Goal: Obtain resource: Download file/media

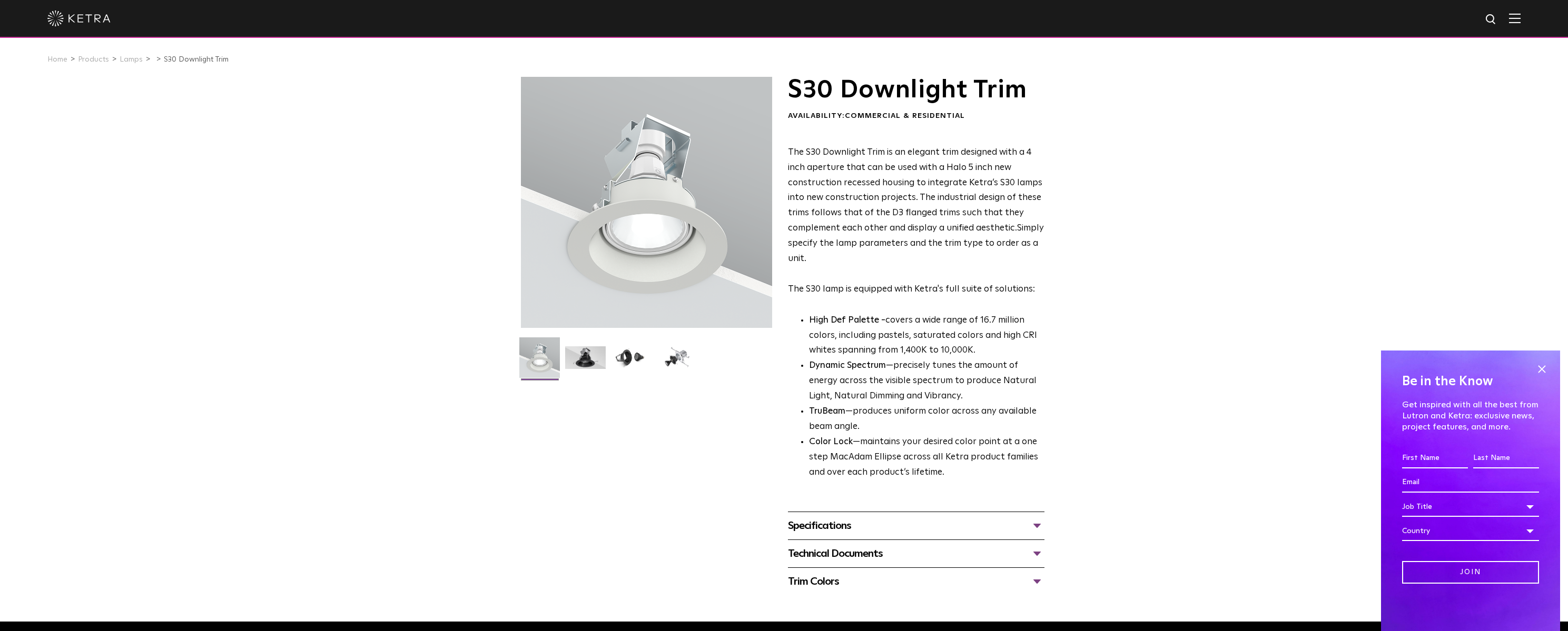
click at [853, 339] on p "High Def Palette - covers a wide range of 16.7 million colors, including pastel…" at bounding box center [927, 336] width 236 height 46
drag, startPoint x: 791, startPoint y: 92, endPoint x: 1032, endPoint y: 95, distance: 241.0
click at [1032, 95] on h1 "S30 Downlight Trim" at bounding box center [916, 90] width 256 height 26
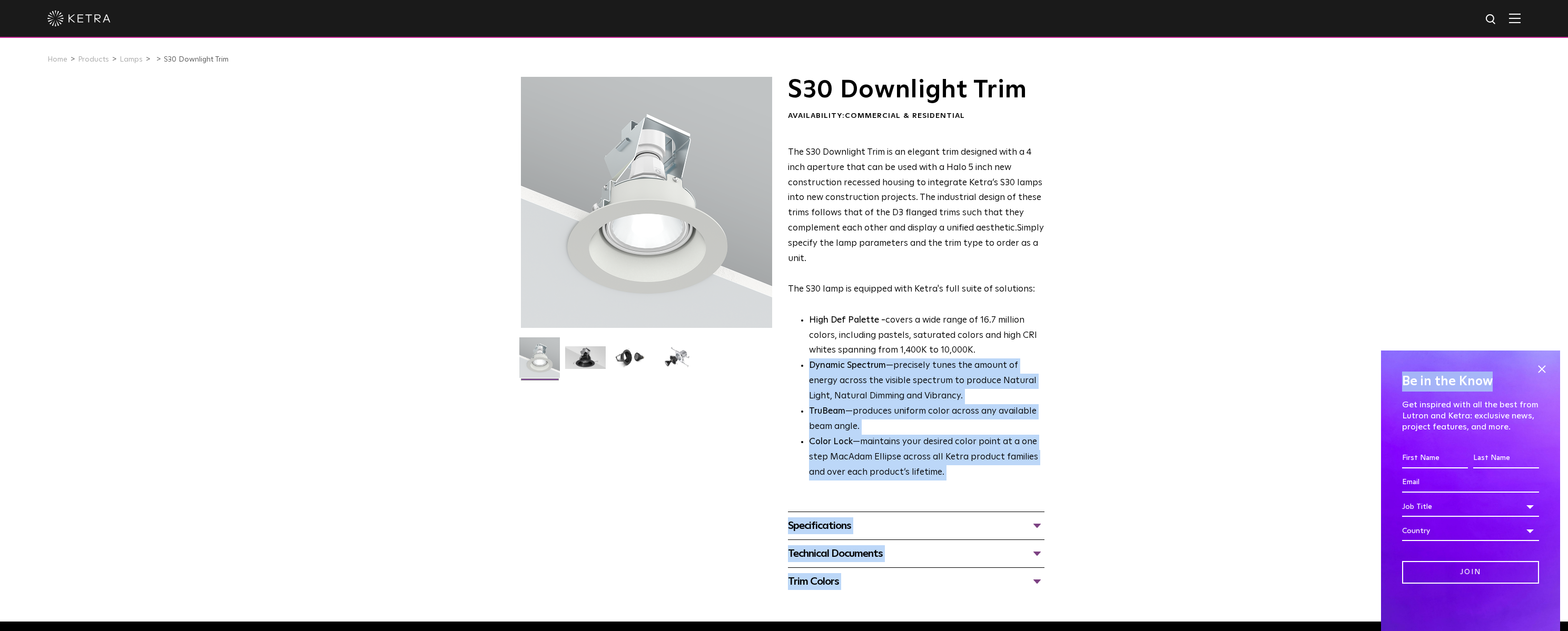
drag, startPoint x: 1525, startPoint y: 359, endPoint x: 1530, endPoint y: 363, distance: 6.4
click at [1527, 361] on body "Solutions Commercial Residential Products Commercial Products Residential Produ…" at bounding box center [784, 484] width 1568 height 969
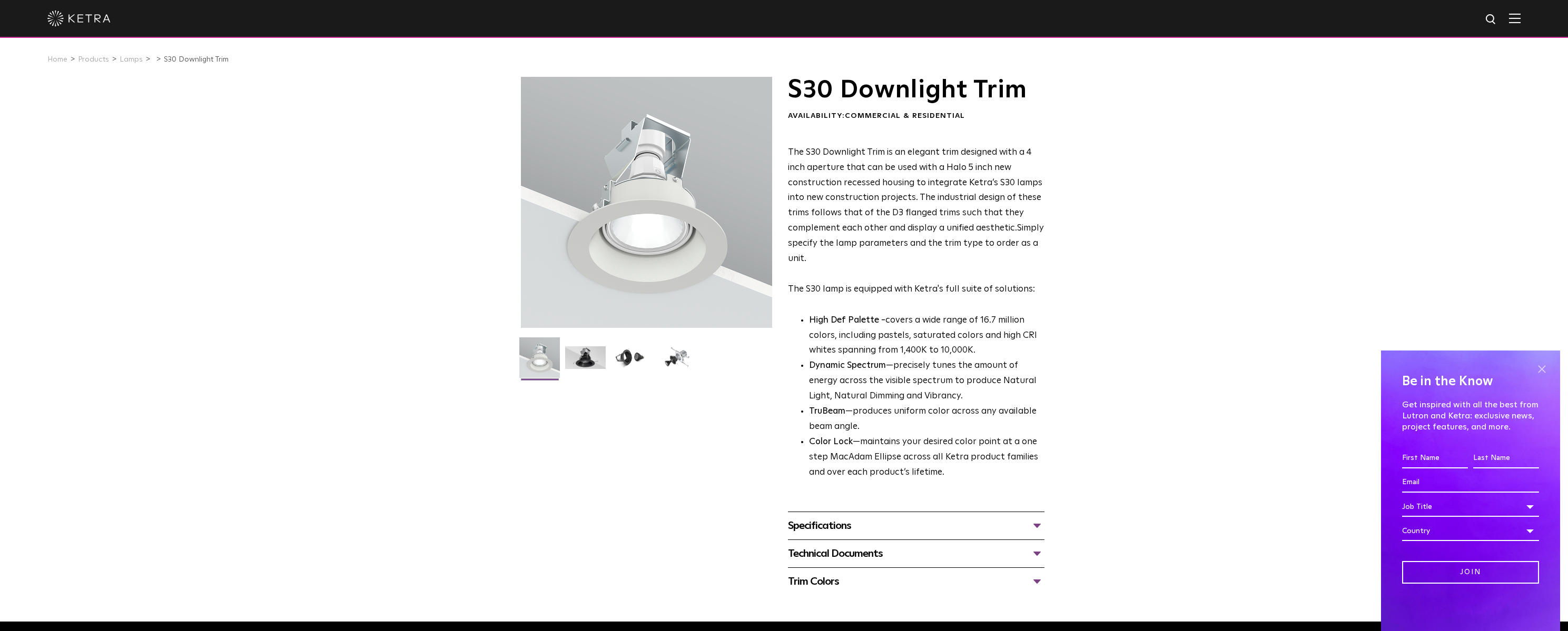
click at [1547, 371] on span at bounding box center [1542, 369] width 16 height 16
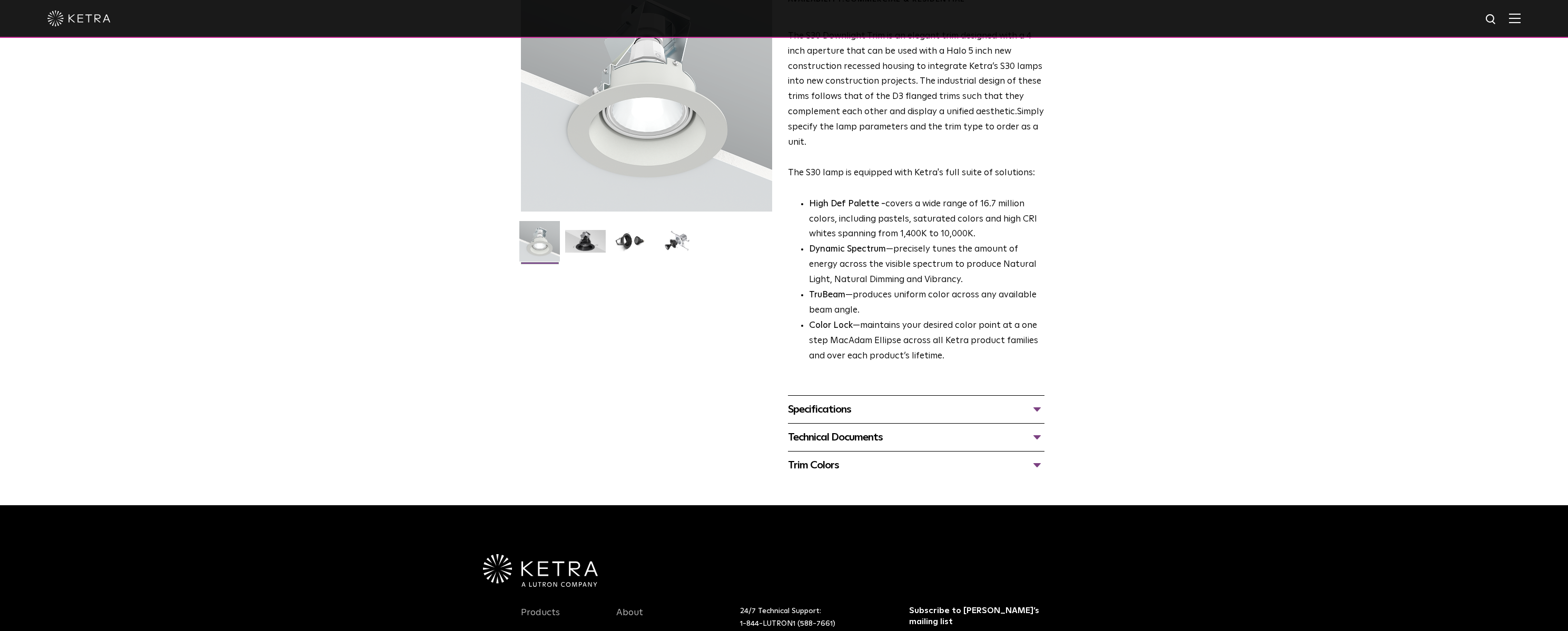
scroll to position [331, 0]
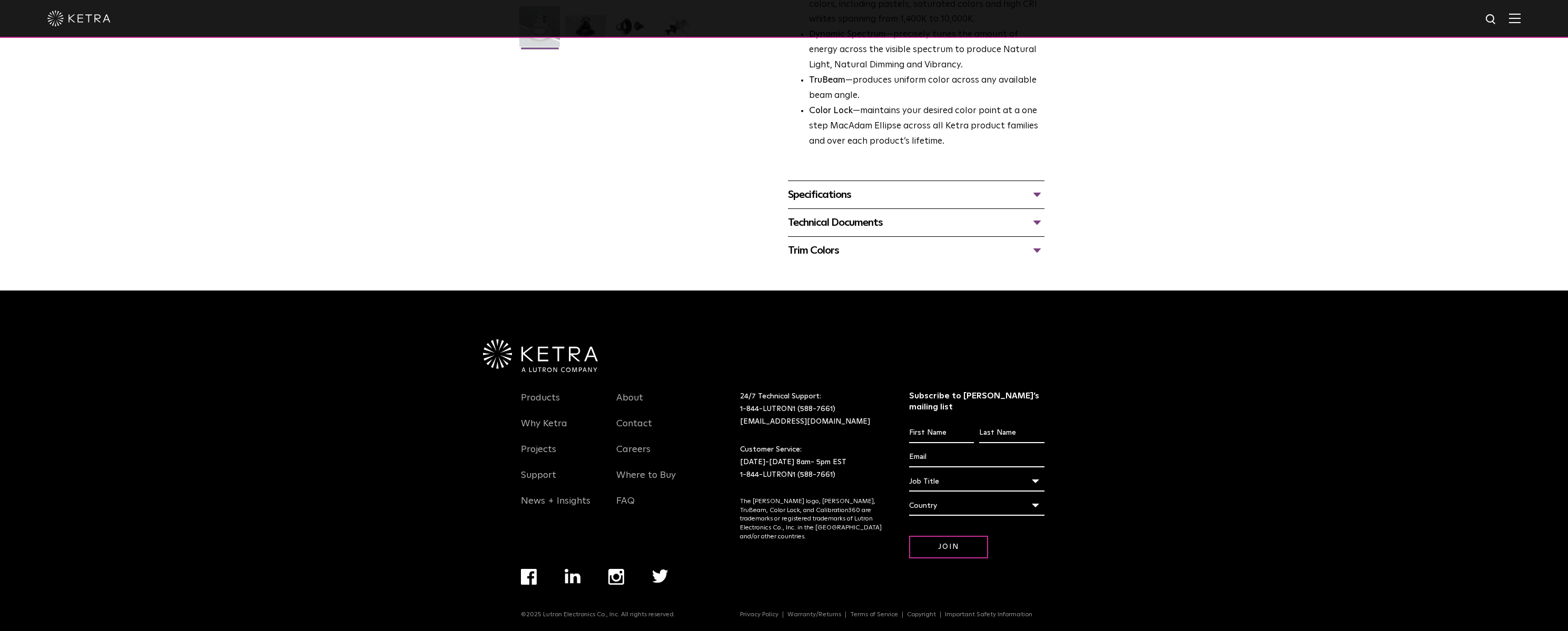
click at [839, 201] on div "Specifications" at bounding box center [916, 194] width 256 height 17
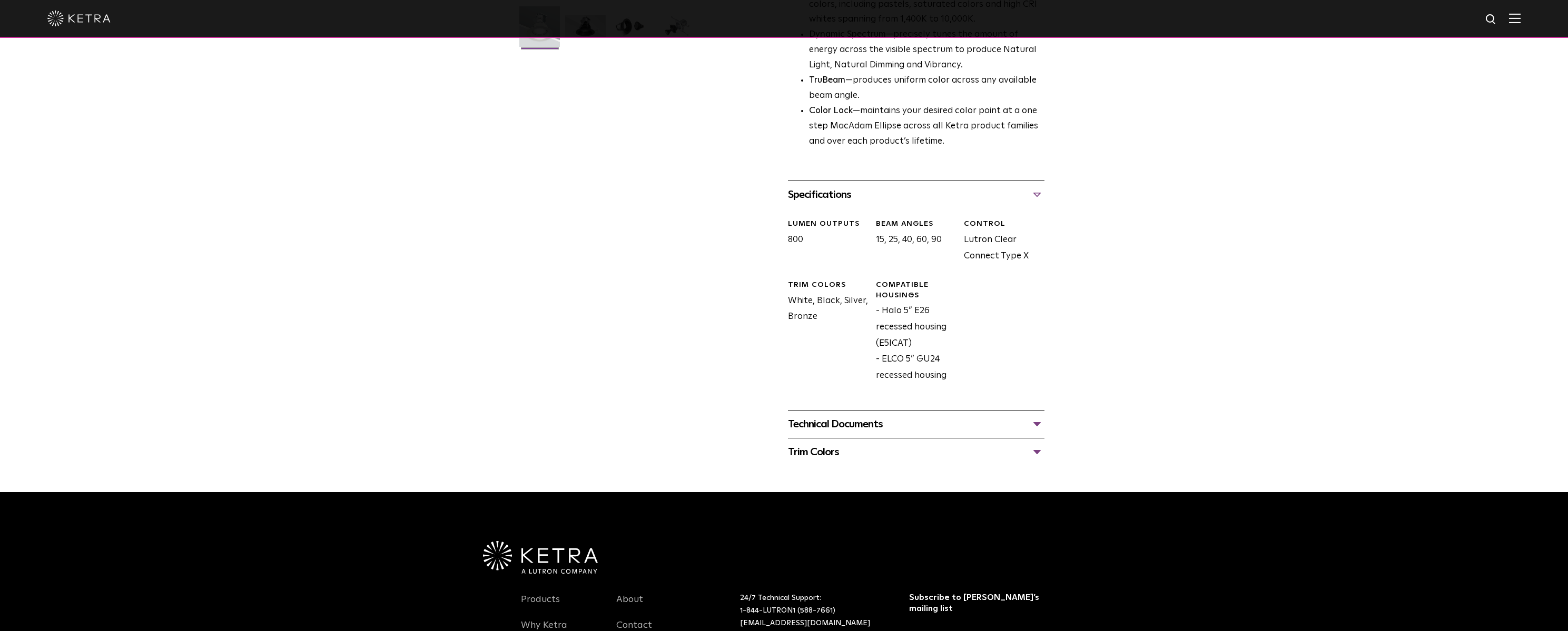
click at [935, 312] on div "Compatible Housings - Halo 5” E26 recessed housing (E5ICAT) - [GEOGRAPHIC_DATA]…" at bounding box center [912, 332] width 88 height 104
click at [935, 311] on div "Compatible Housings - Halo 5” E26 recessed housing (E5ICAT) - [GEOGRAPHIC_DATA]…" at bounding box center [912, 332] width 88 height 104
click at [818, 438] on div "Trim Colors Black White/ Paintable White Bronze Silver" at bounding box center [916, 452] width 256 height 28
click at [839, 423] on div "Technical Documents" at bounding box center [916, 424] width 256 height 17
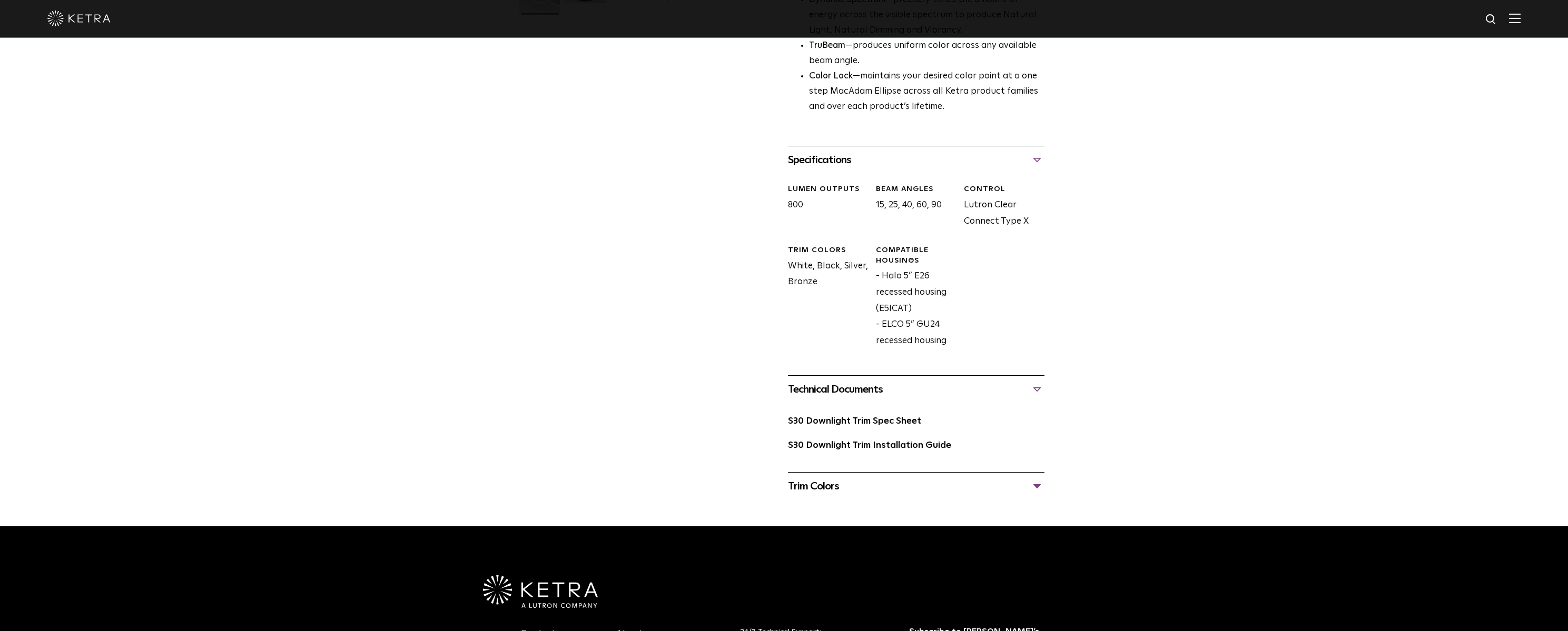
scroll to position [541, 0]
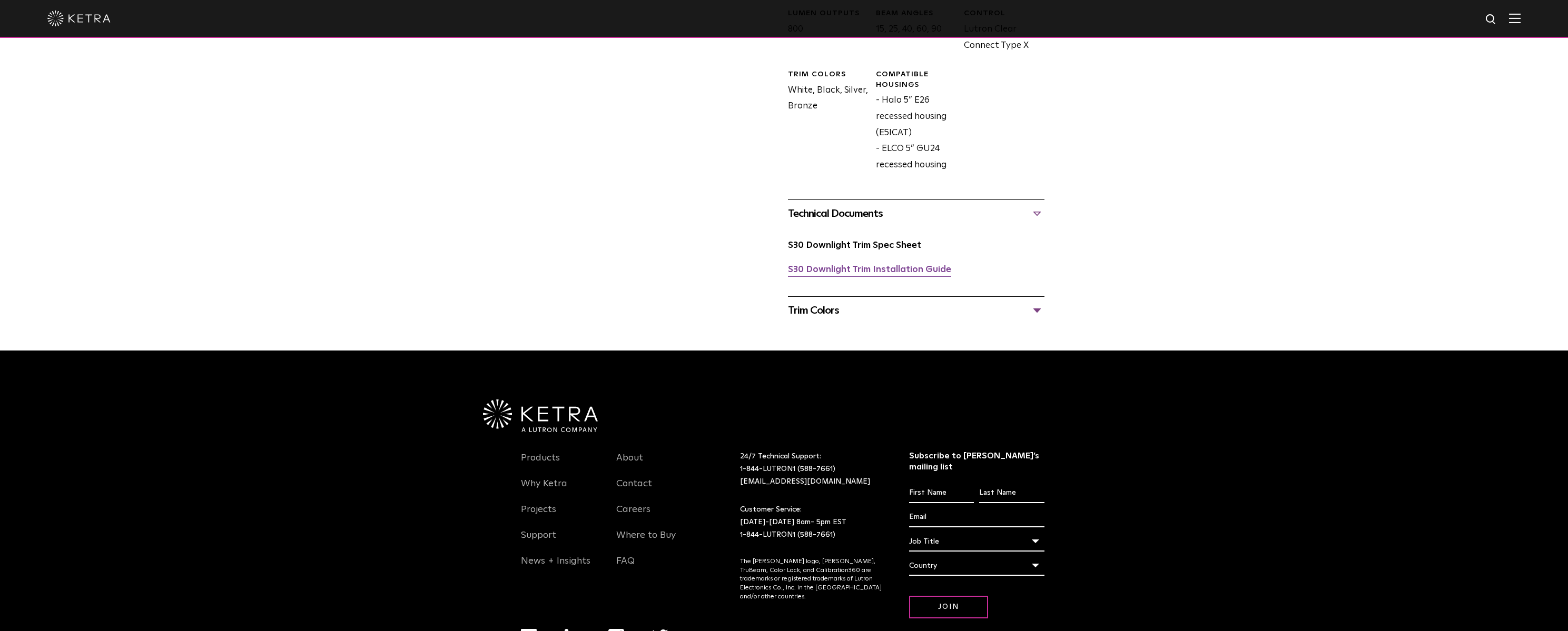
click at [851, 271] on link "S30 Downlight Trim Installation Guide" at bounding box center [869, 270] width 163 height 9
click at [839, 244] on link "S30 Downlight Trim Spec Sheet" at bounding box center [854, 245] width 133 height 9
